Goal: Task Accomplishment & Management: Use online tool/utility

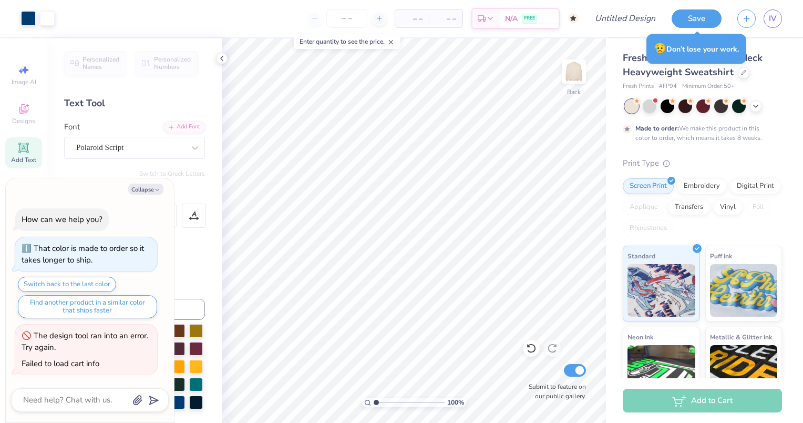
scroll to position [234, 0]
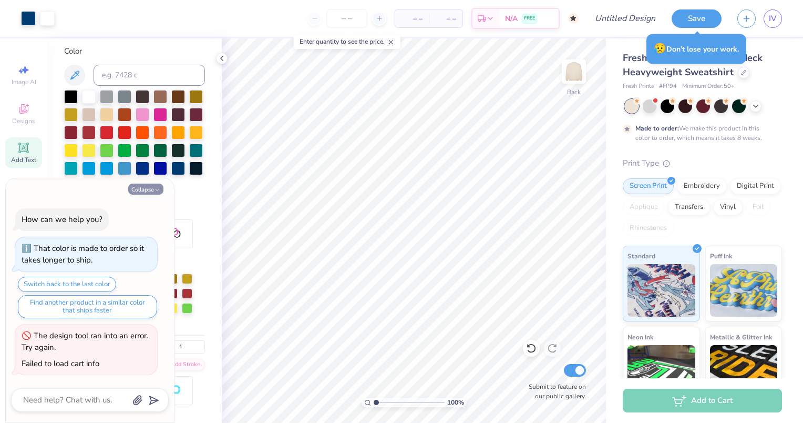
click at [157, 191] on polyline "button" at bounding box center [157, 190] width 3 height 2
type textarea "x"
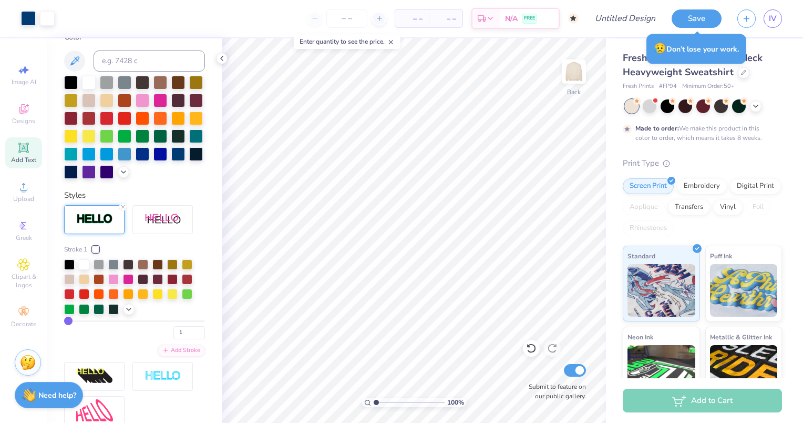
scroll to position [249, 0]
click at [122, 208] on line at bounding box center [122, 205] width 3 height 3
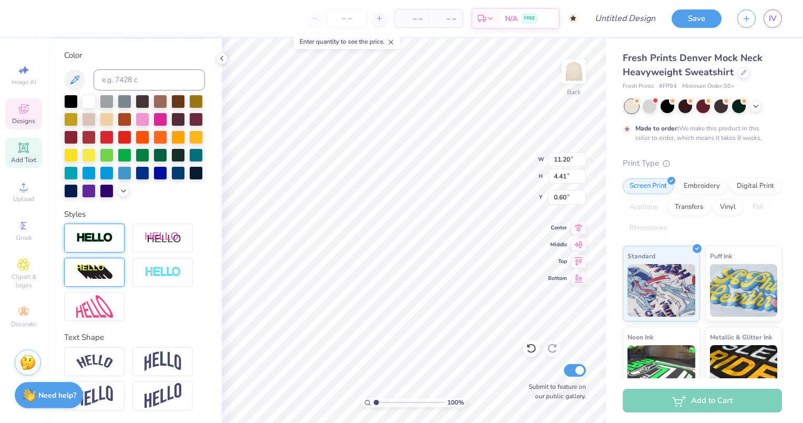
scroll to position [0, 0]
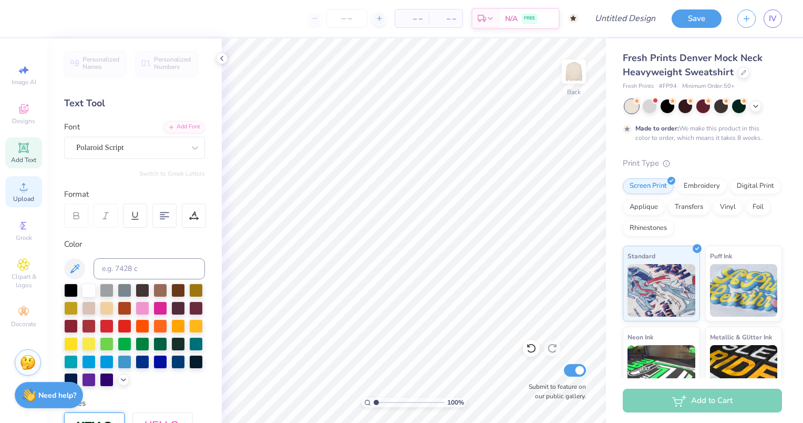
click at [23, 199] on span "Upload" at bounding box center [23, 199] width 21 height 8
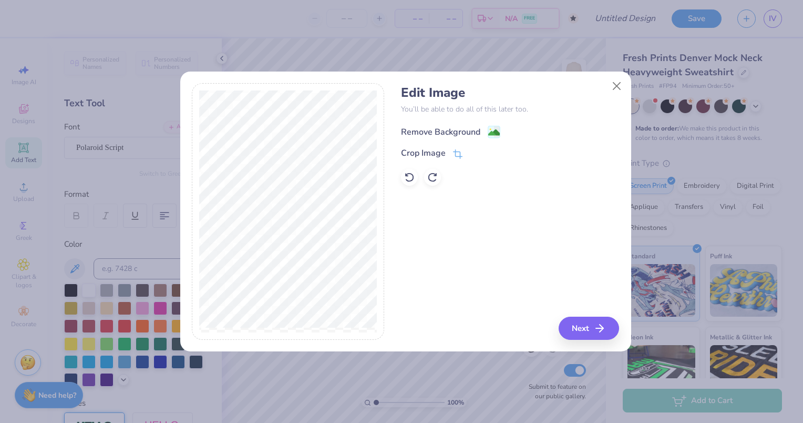
click at [439, 129] on div "Remove Background" at bounding box center [440, 132] width 79 height 13
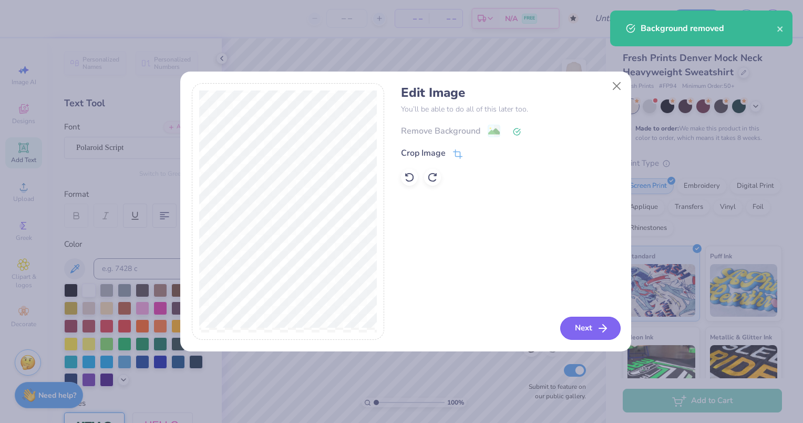
click at [573, 328] on button "Next" at bounding box center [590, 327] width 60 height 23
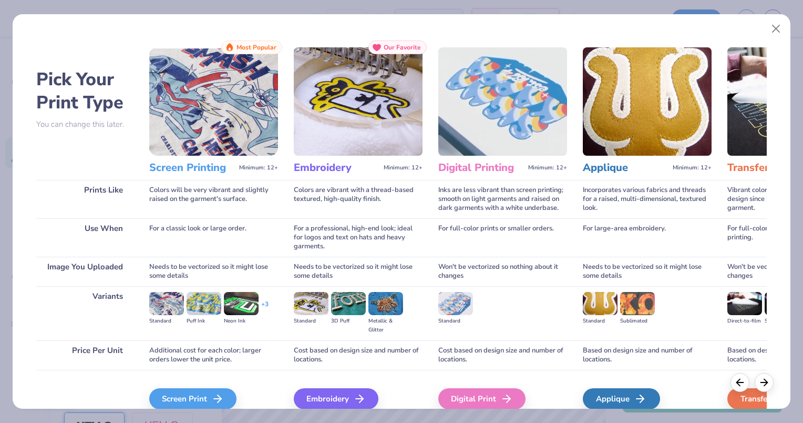
scroll to position [48, 0]
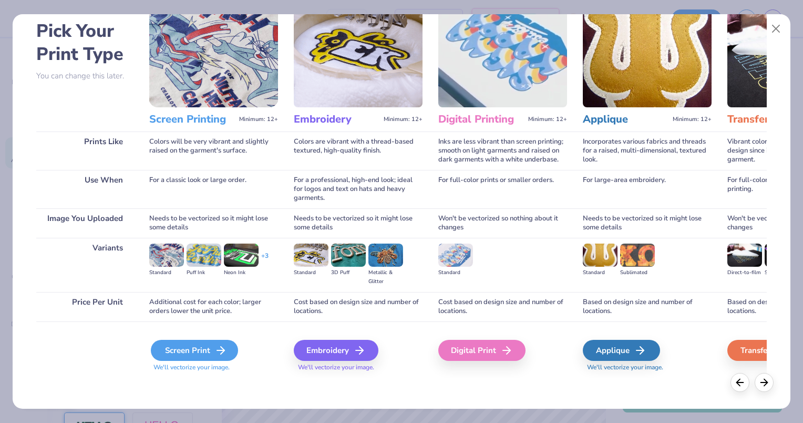
click at [204, 349] on div "Screen Print" at bounding box center [194, 350] width 87 height 21
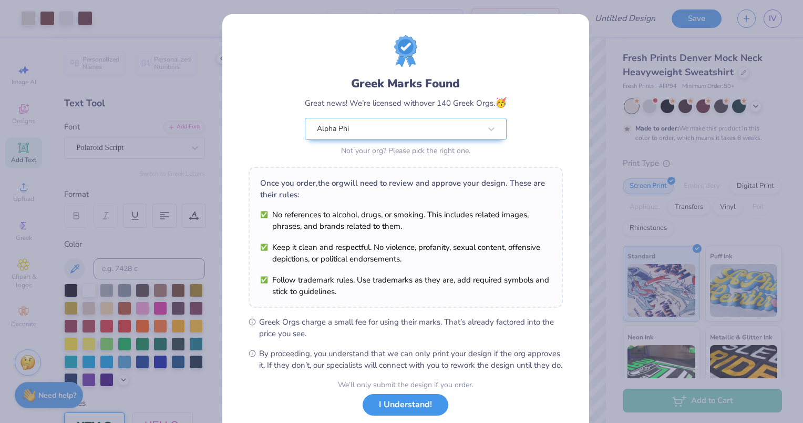
click at [393, 405] on button "I Understand!" at bounding box center [406, 405] width 86 height 22
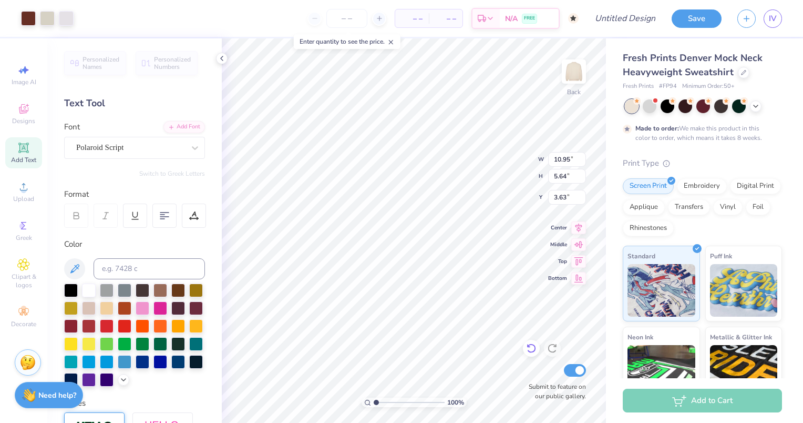
type input "3.63"
type input "3.00"
click at [33, 18] on div at bounding box center [28, 17] width 15 height 15
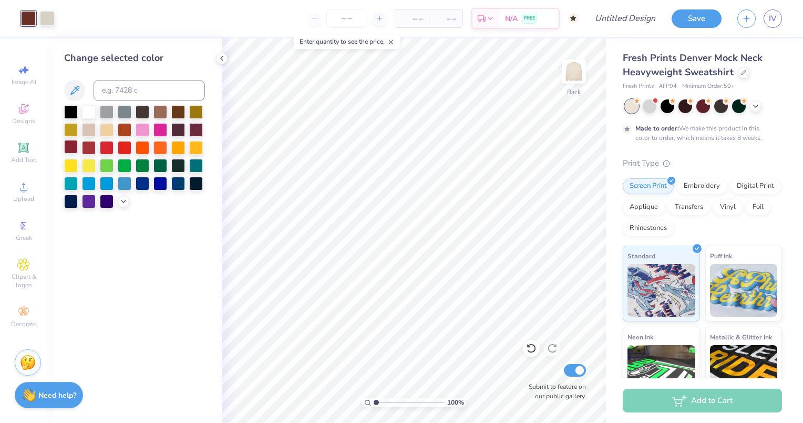
click at [68, 147] on div at bounding box center [71, 147] width 14 height 14
click at [199, 134] on div at bounding box center [196, 129] width 14 height 14
click at [47, 14] on div at bounding box center [47, 17] width 15 height 15
click at [89, 111] on div at bounding box center [89, 111] width 14 height 14
click at [218, 55] on icon at bounding box center [222, 58] width 8 height 8
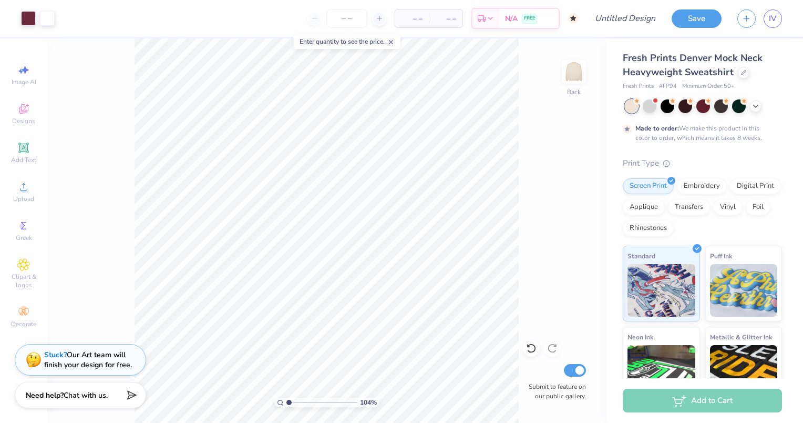
type input "1"
click at [649, 108] on div at bounding box center [650, 105] width 14 height 14
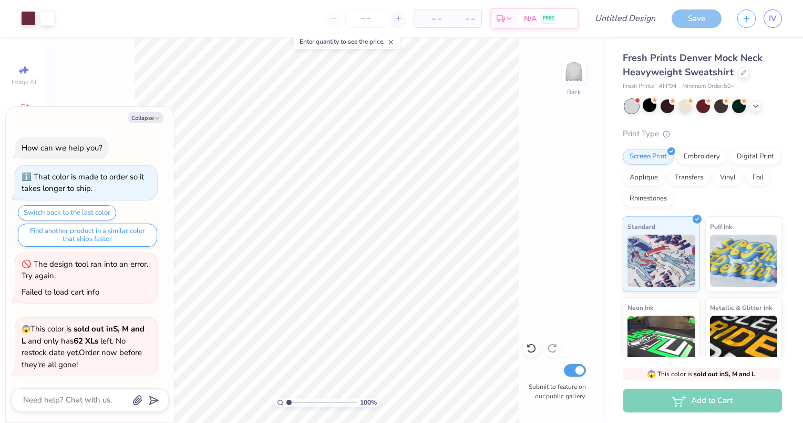
scroll to position [277, 0]
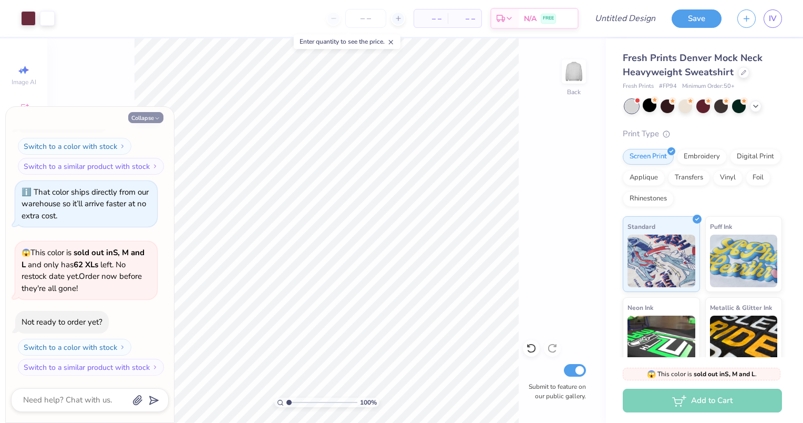
click at [158, 119] on icon "button" at bounding box center [157, 118] width 6 height 6
type textarea "x"
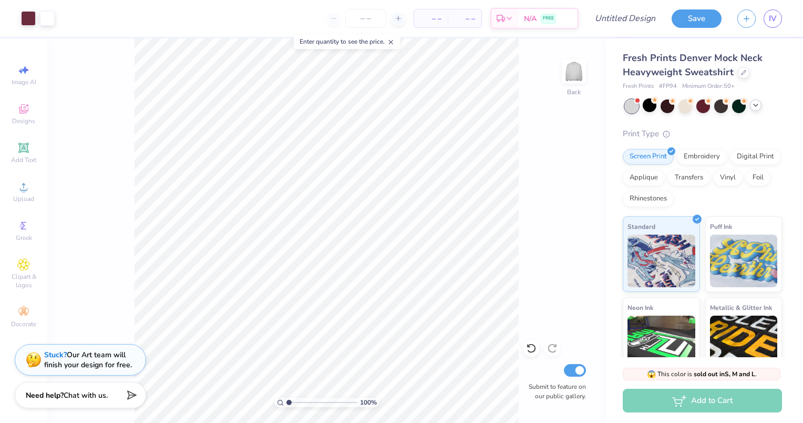
click at [752, 105] on icon at bounding box center [756, 105] width 8 height 8
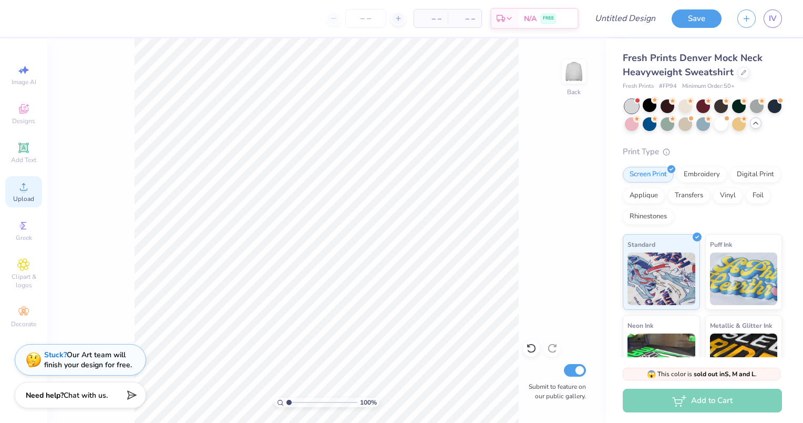
click at [26, 198] on span "Upload" at bounding box center [23, 199] width 21 height 8
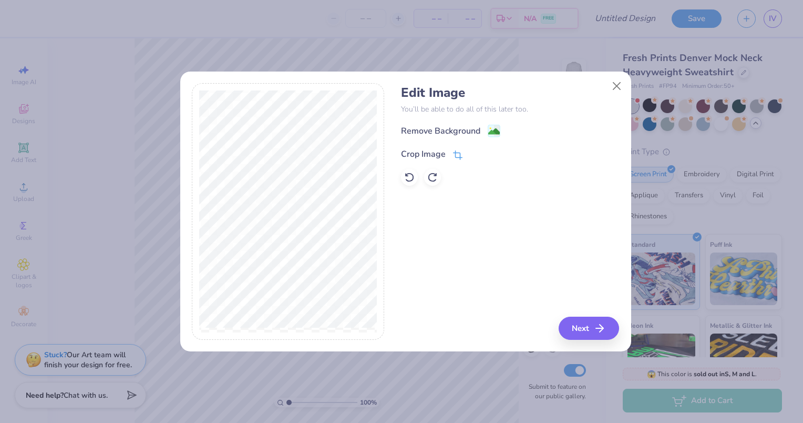
click at [416, 149] on div "Crop Image" at bounding box center [423, 154] width 45 height 13
click at [479, 152] on button at bounding box center [475, 153] width 11 height 11
click at [454, 129] on div "Remove Background" at bounding box center [440, 132] width 79 height 13
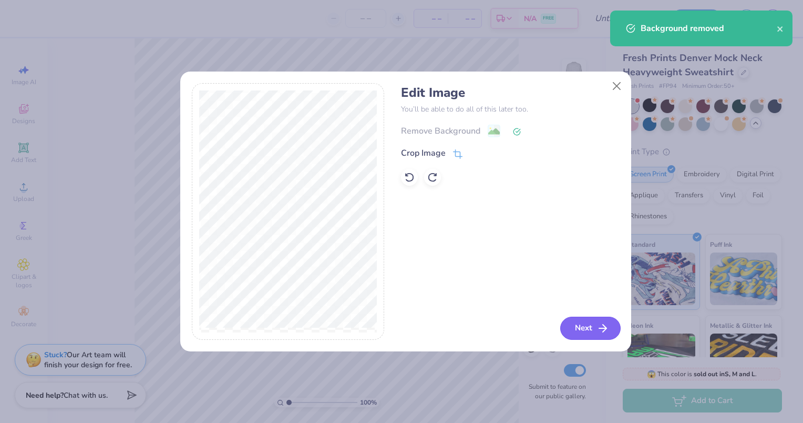
click at [574, 322] on button "Next" at bounding box center [590, 327] width 60 height 23
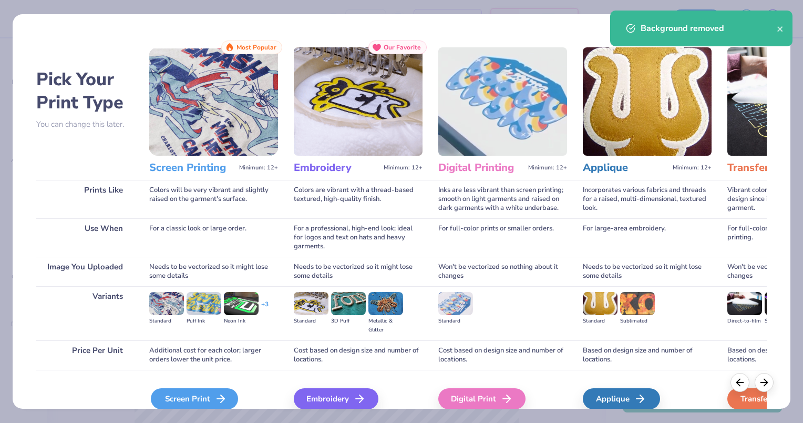
click at [174, 404] on div "Screen Print" at bounding box center [194, 398] width 87 height 21
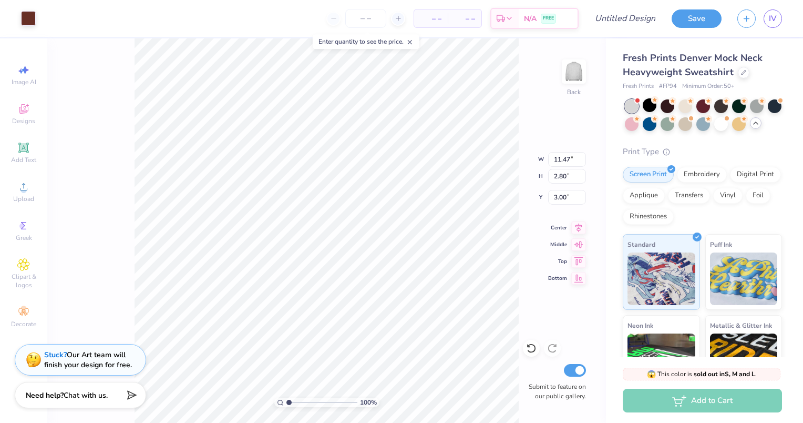
type input "3.00"
click at [34, 24] on div at bounding box center [28, 17] width 15 height 15
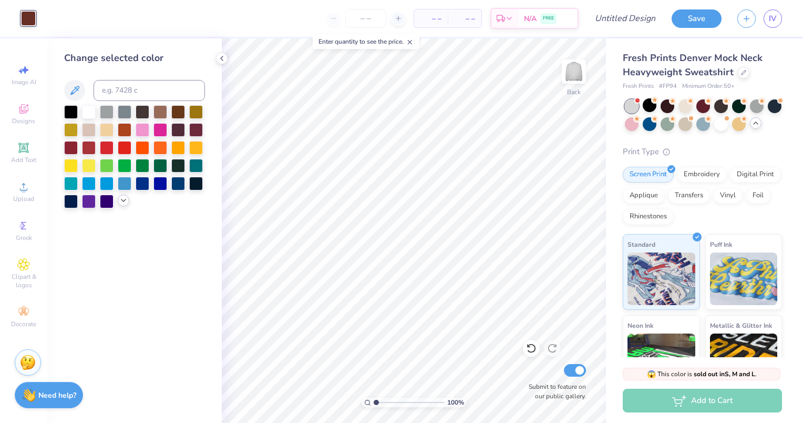
click at [120, 200] on icon at bounding box center [123, 200] width 8 height 8
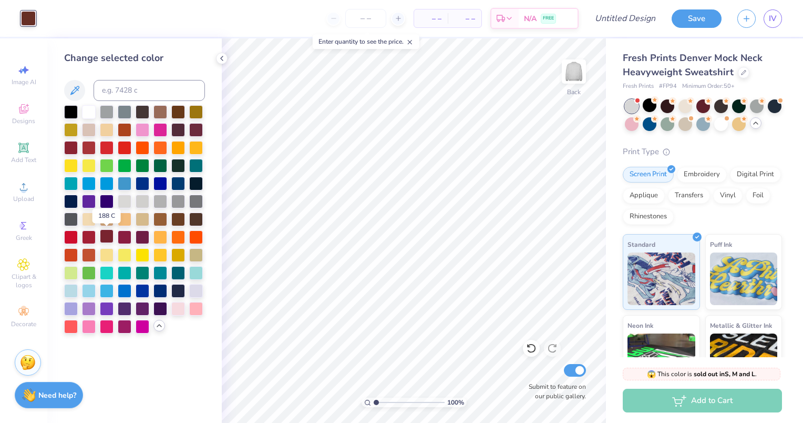
click at [103, 238] on div at bounding box center [107, 236] width 14 height 14
click at [728, 125] on div at bounding box center [721, 123] width 14 height 14
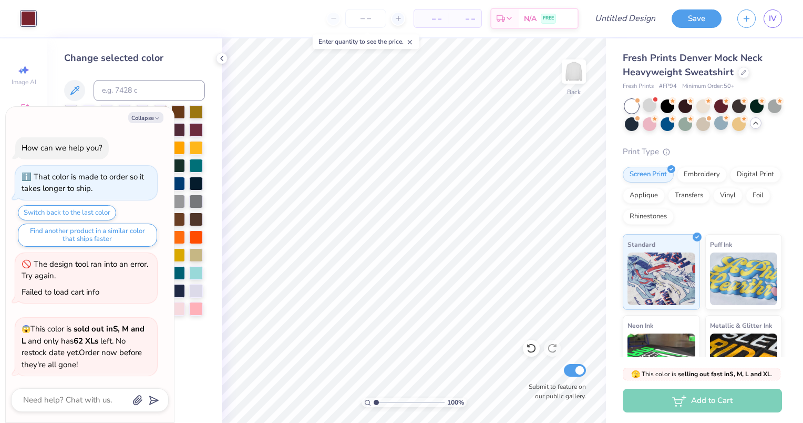
scroll to position [414, 0]
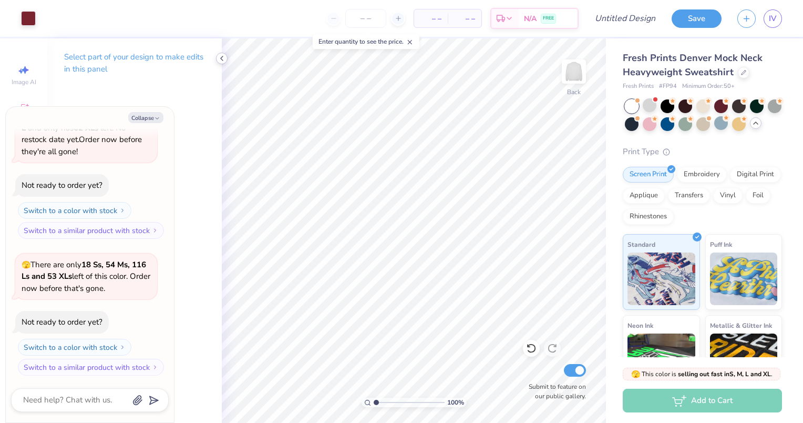
click at [224, 57] on icon at bounding box center [222, 58] width 8 height 8
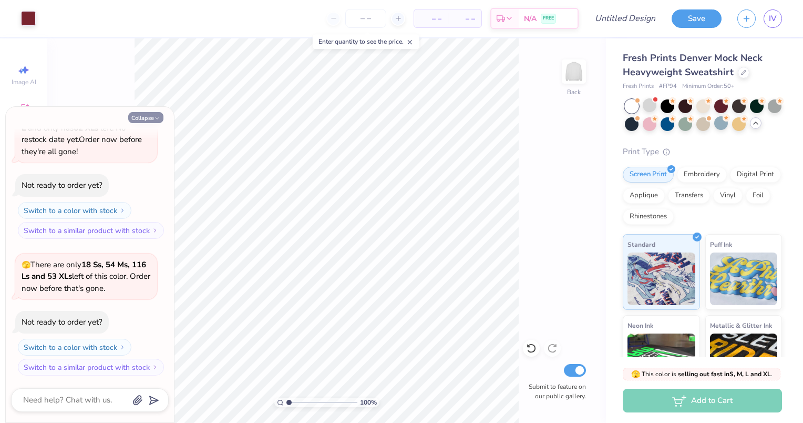
click at [147, 121] on button "Collapse" at bounding box center [145, 117] width 35 height 11
type textarea "x"
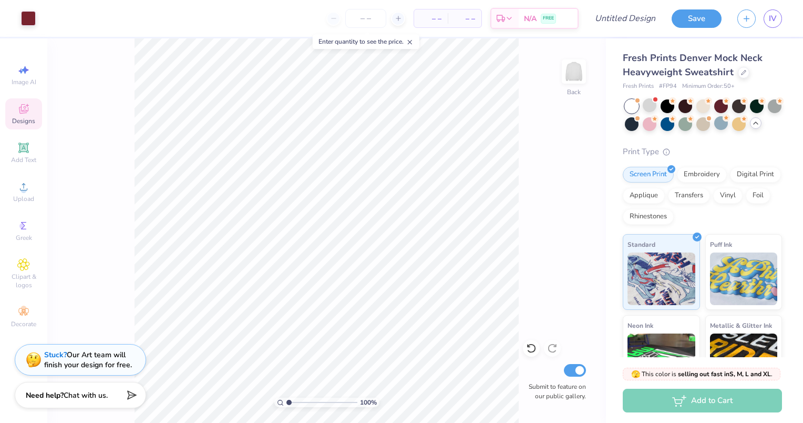
click at [26, 125] on span "Designs" at bounding box center [23, 121] width 23 height 8
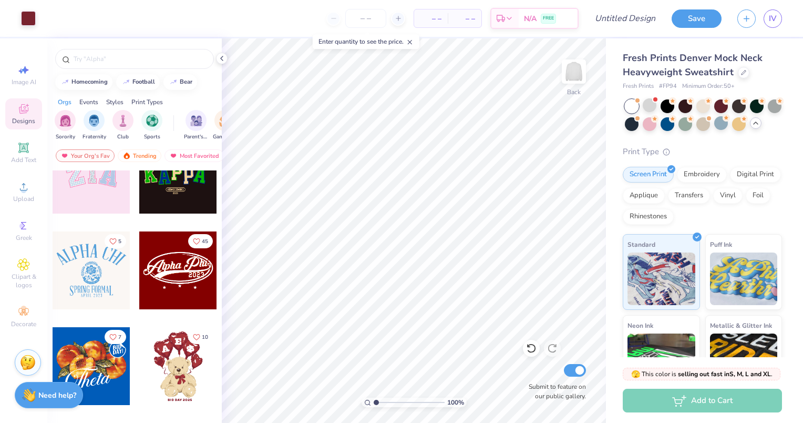
scroll to position [236, 0]
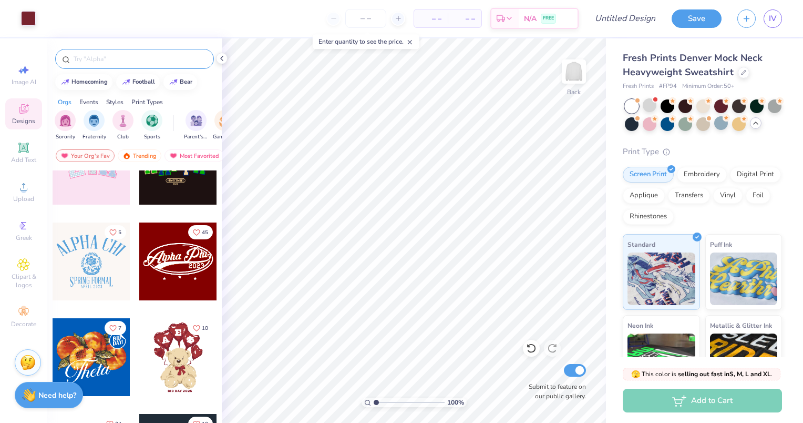
click at [95, 58] on input "text" at bounding box center [140, 59] width 135 height 11
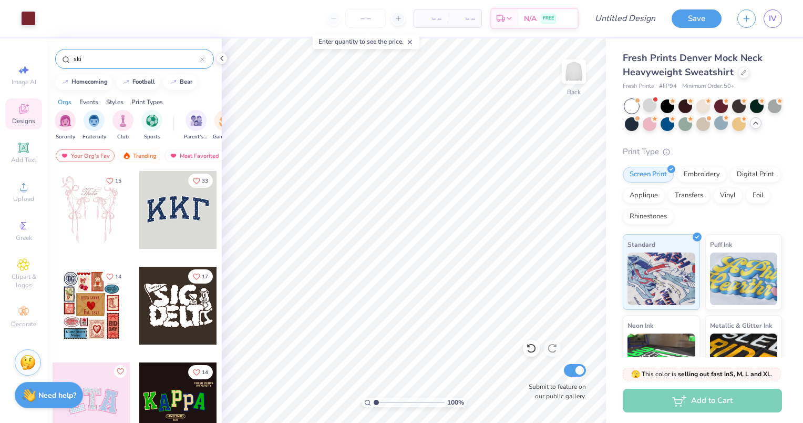
type input "ski"
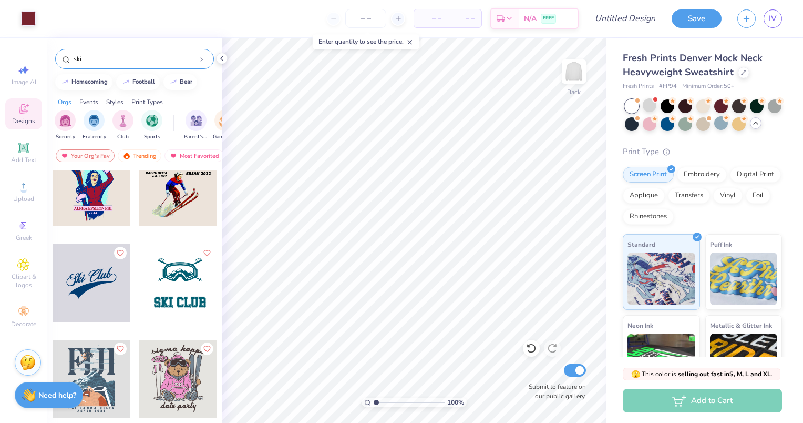
scroll to position [218, 0]
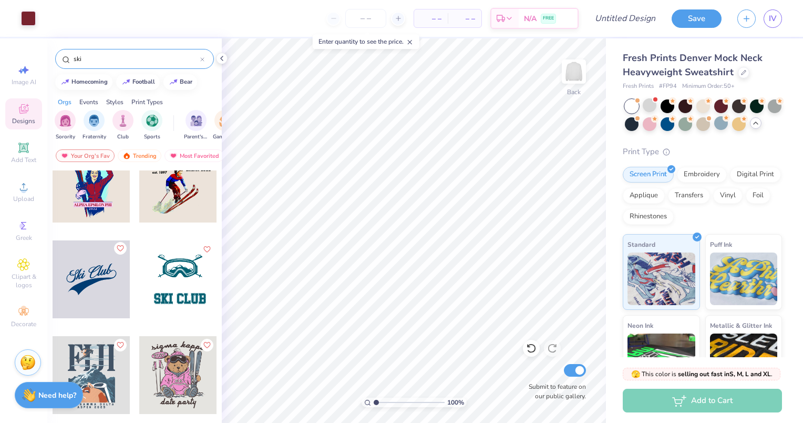
click at [116, 249] on icon "Like" at bounding box center [119, 247] width 7 height 7
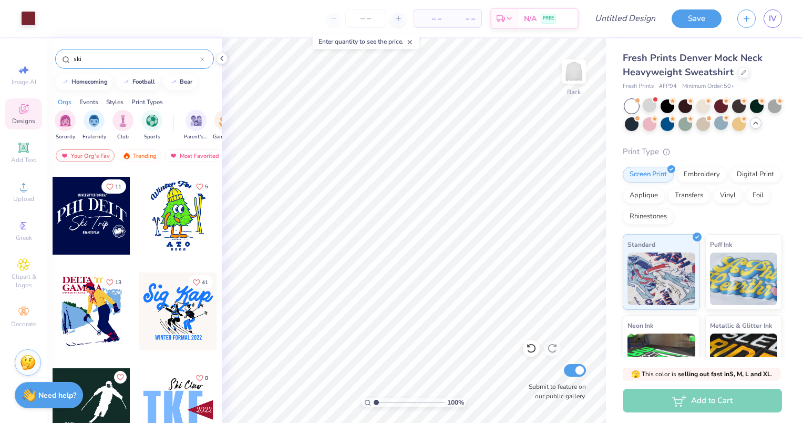
scroll to position [2194, 0]
type input "6.16"
type input "3.00"
